Goal: Task Accomplishment & Management: Use online tool/utility

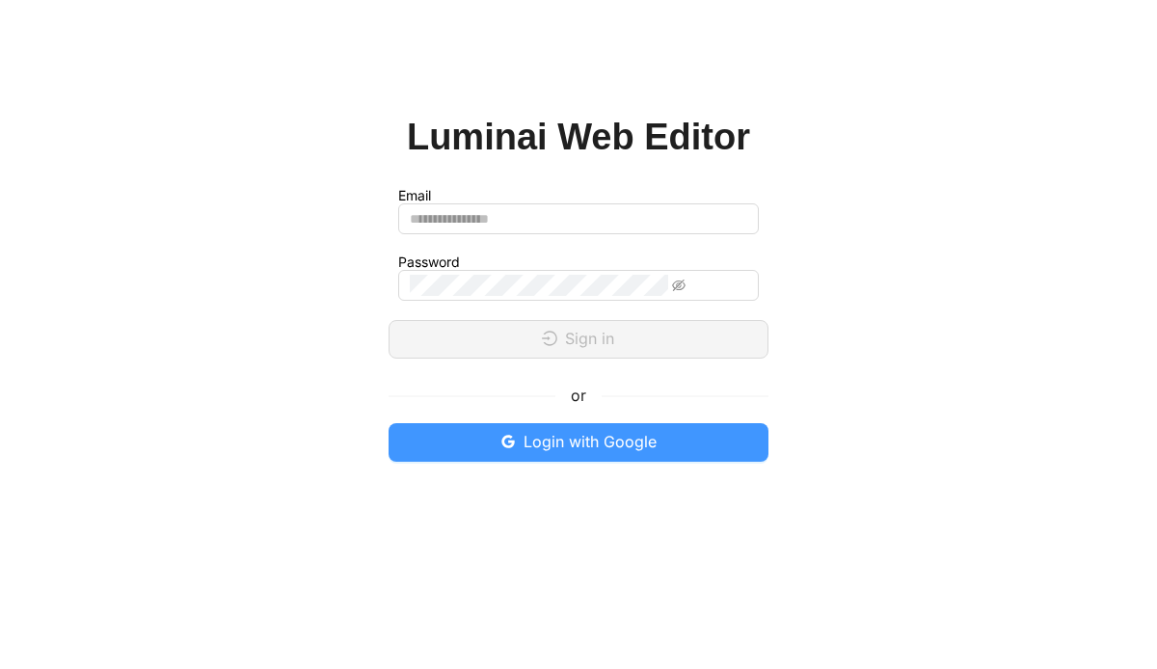
click at [542, 444] on span "Login with Google" at bounding box center [589, 442] width 133 height 24
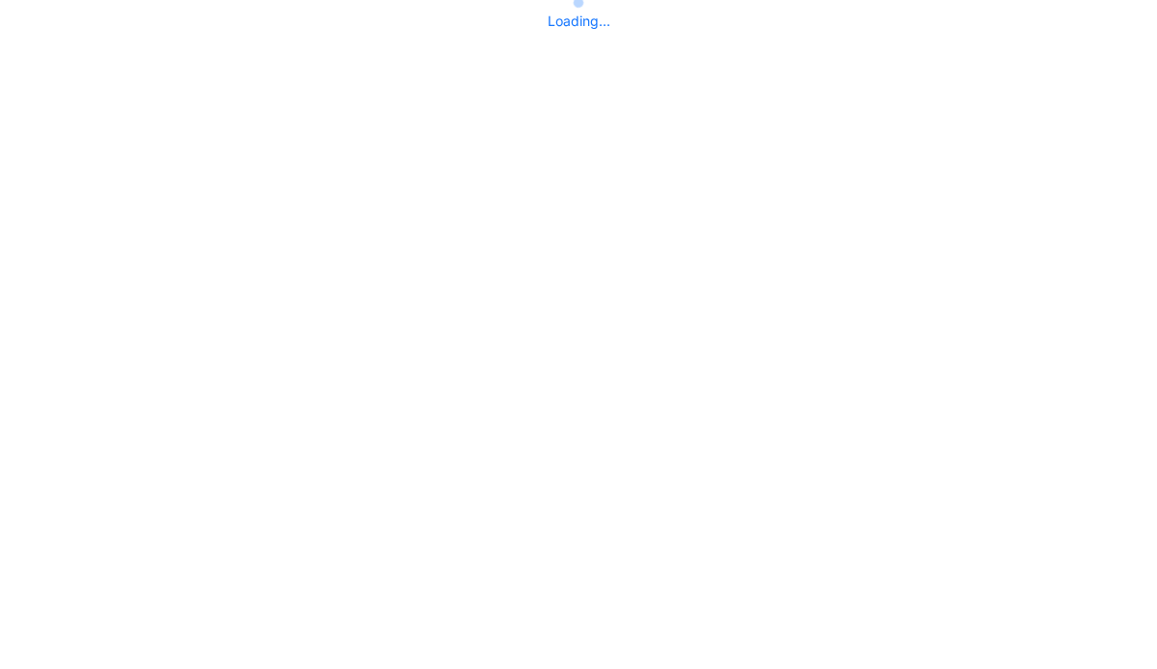
click at [638, 128] on body "Loading... /home" at bounding box center [578, 334] width 1157 height 669
